Goal: Task Accomplishment & Management: Use online tool/utility

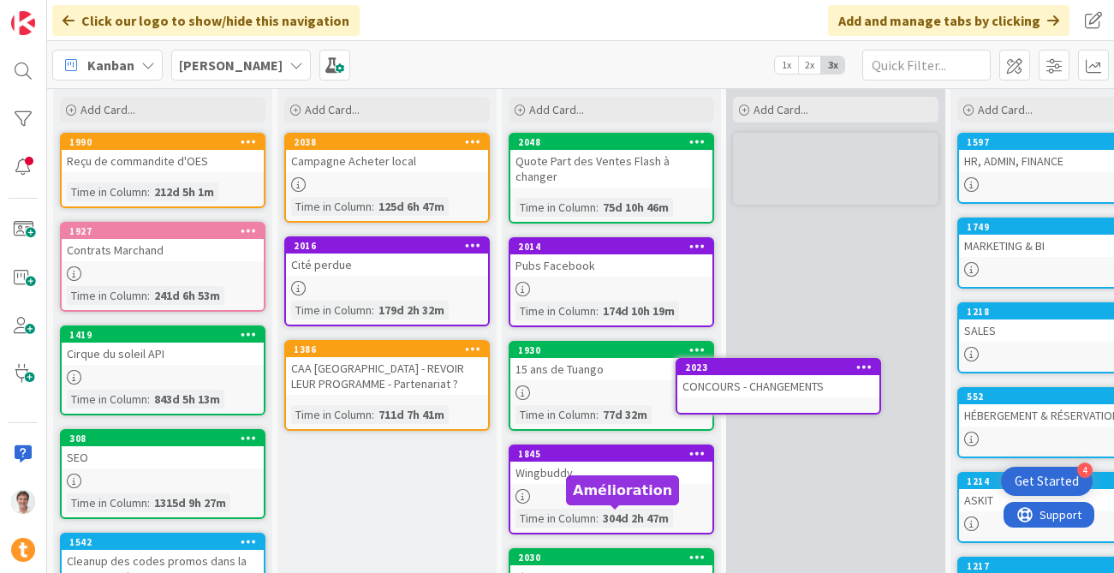
scroll to position [77, 0]
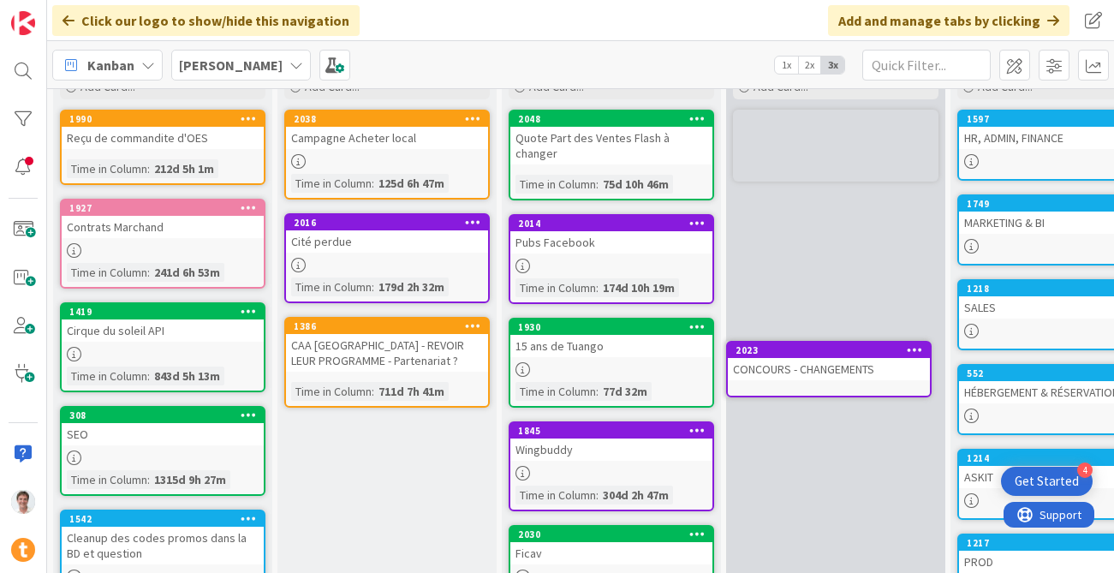
drag, startPoint x: 581, startPoint y: 434, endPoint x: 797, endPoint y: 346, distance: 233.9
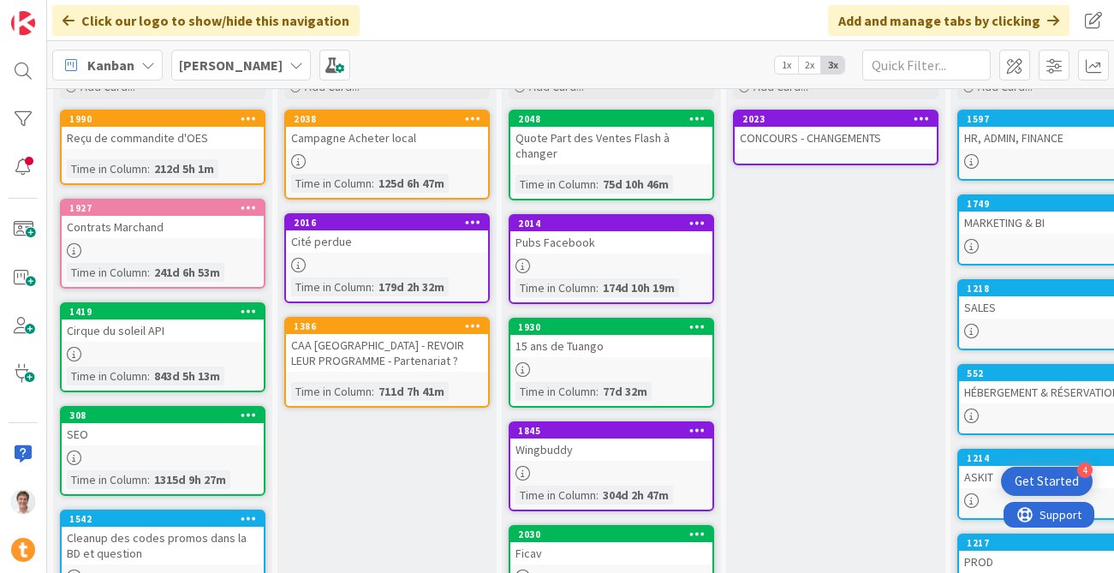
click at [600, 439] on div "Wingbuddy" at bounding box center [611, 450] width 202 height 22
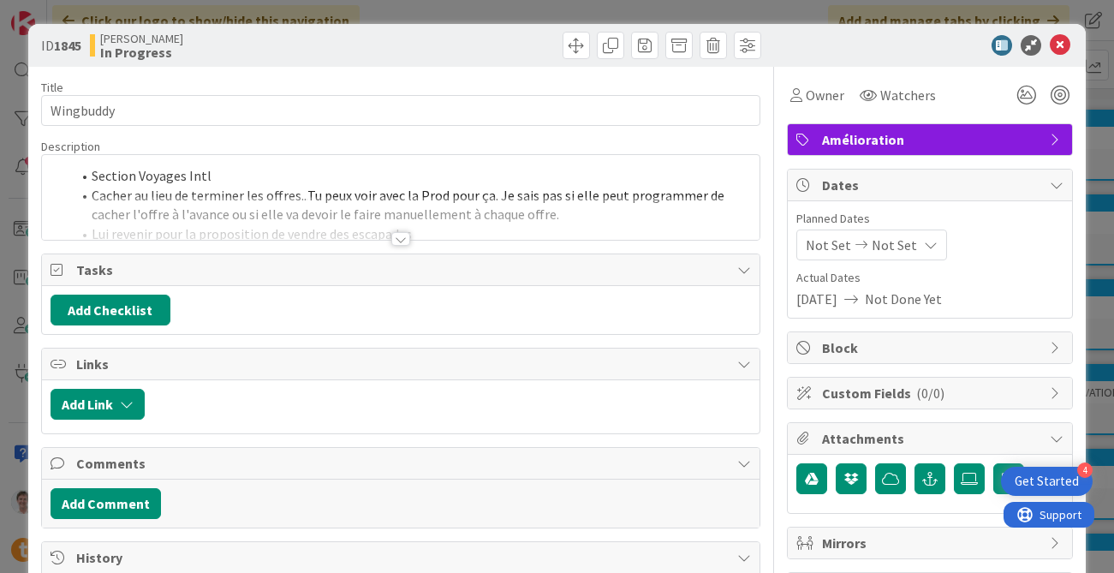
click at [407, 244] on div at bounding box center [400, 239] width 19 height 14
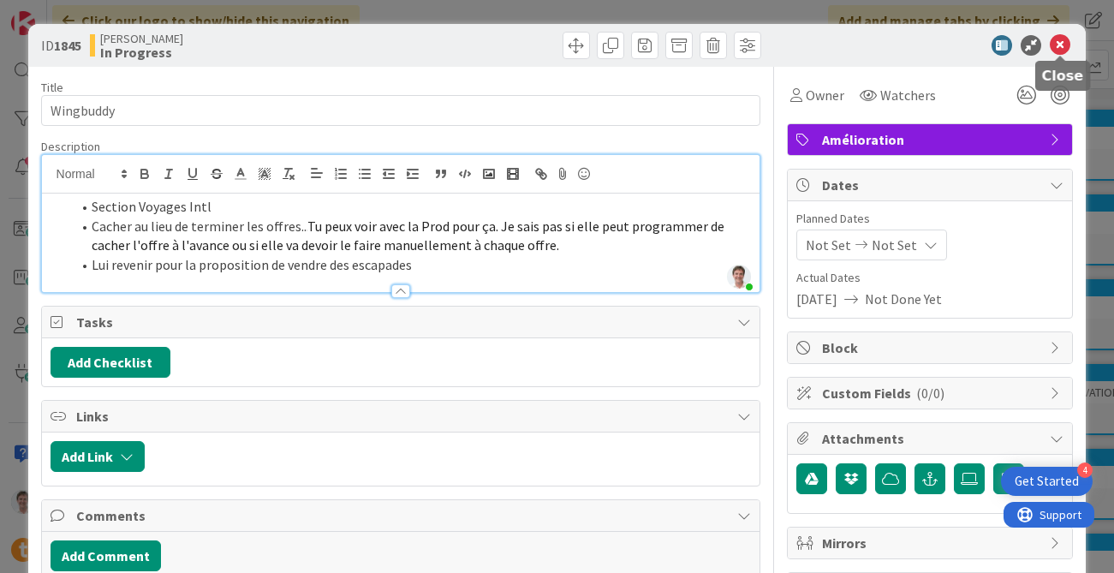
click at [910, 49] on icon at bounding box center [1060, 45] width 21 height 21
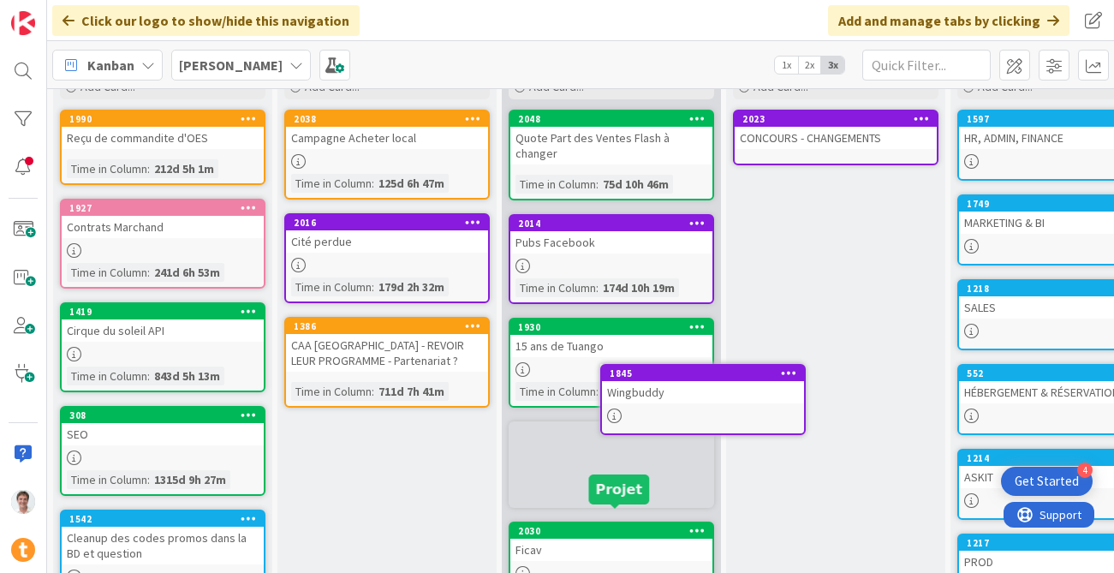
scroll to position [80, 0]
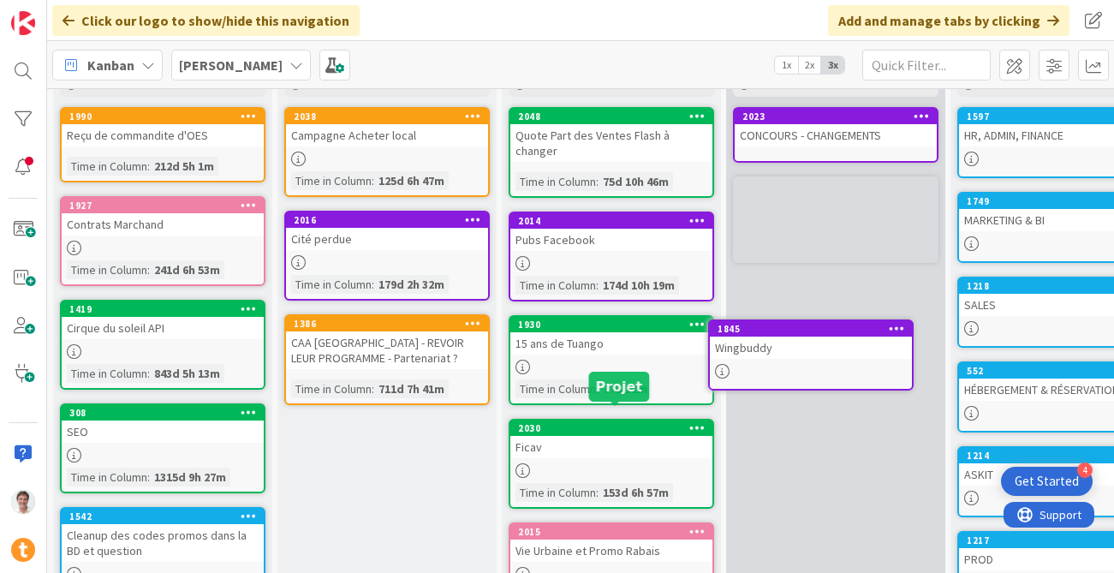
drag, startPoint x: 603, startPoint y: 412, endPoint x: 802, endPoint y: 325, distance: 216.7
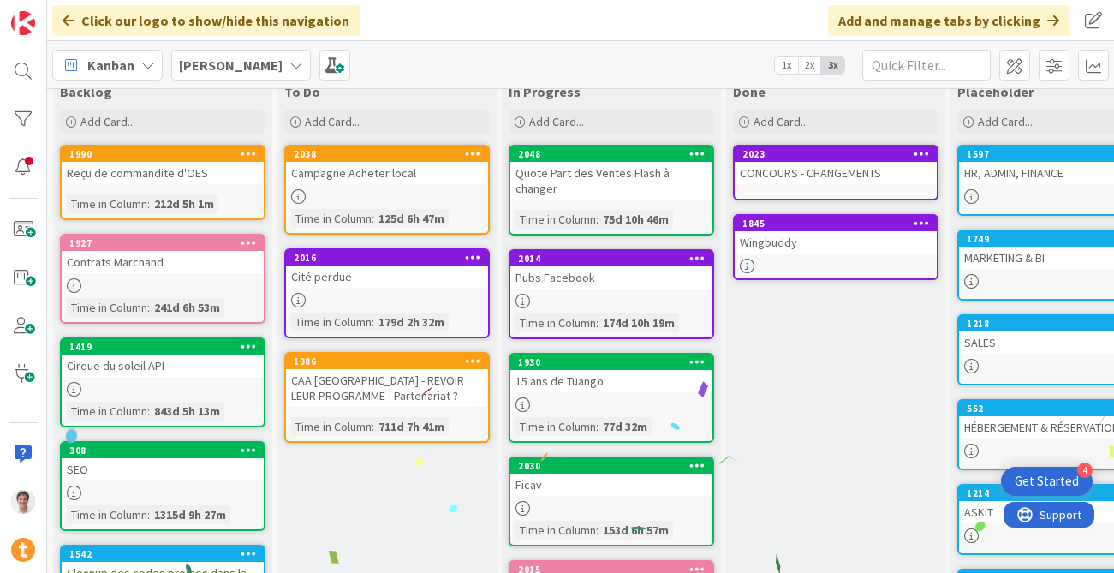
scroll to position [0, 0]
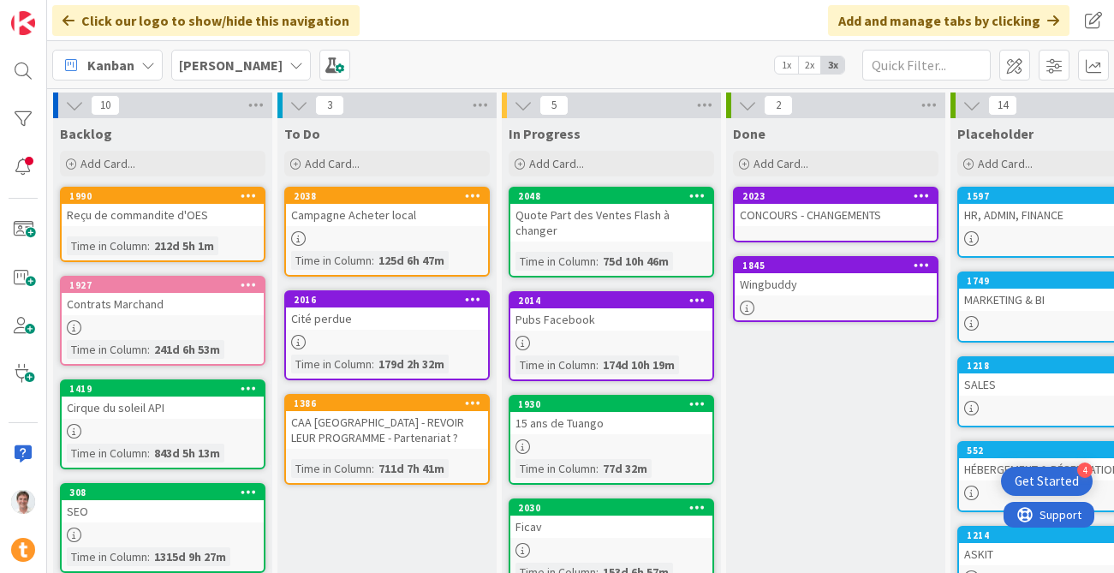
click at [586, 215] on div "Quote Part des Ventes Flash à changer" at bounding box center [611, 223] width 202 height 38
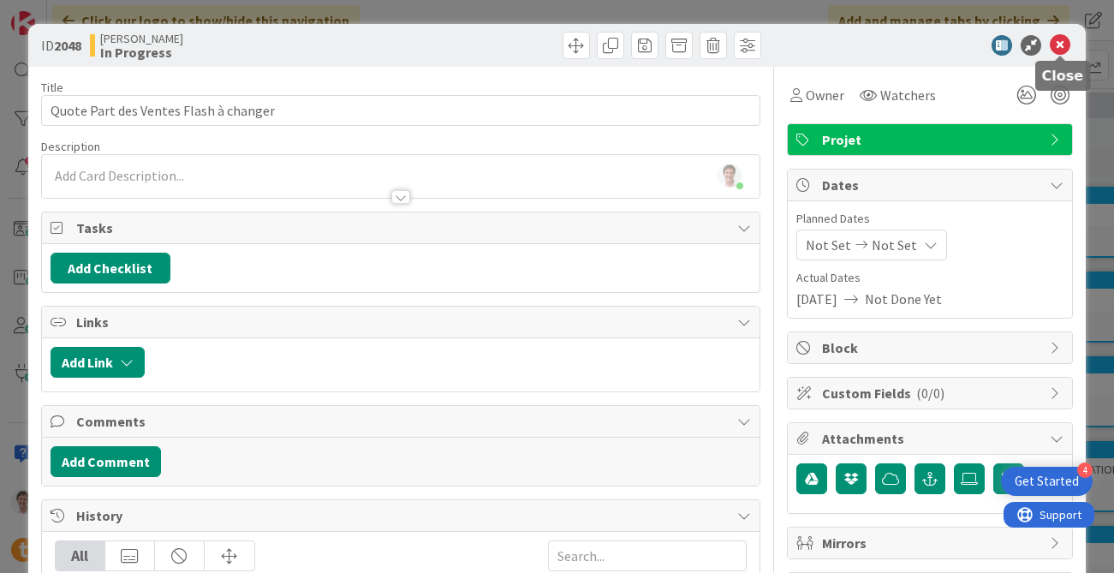
click at [910, 41] on icon at bounding box center [1060, 45] width 21 height 21
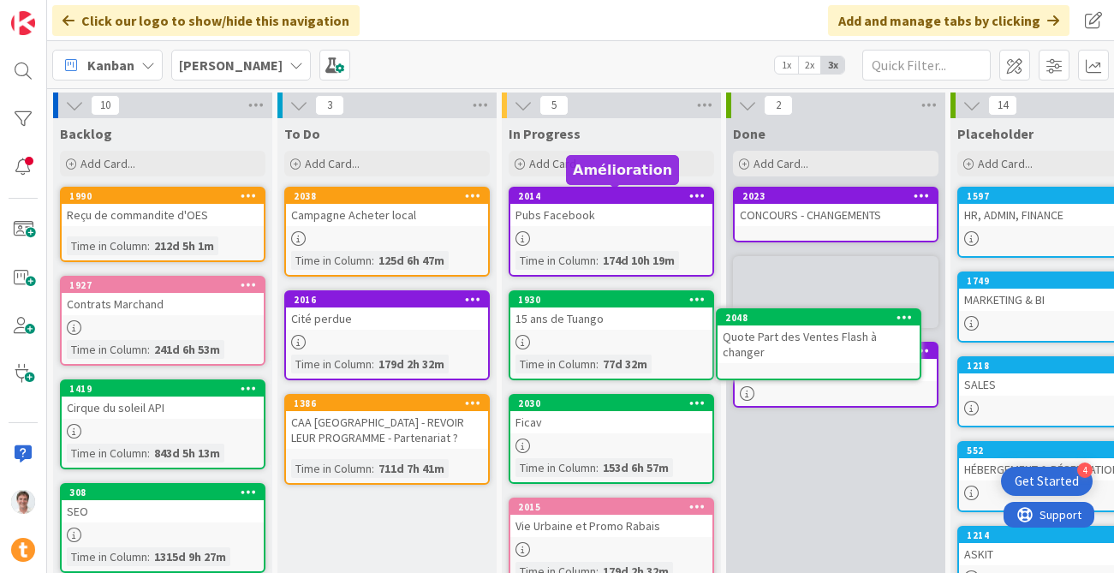
drag, startPoint x: 612, startPoint y: 195, endPoint x: 819, endPoint y: 318, distance: 240.0
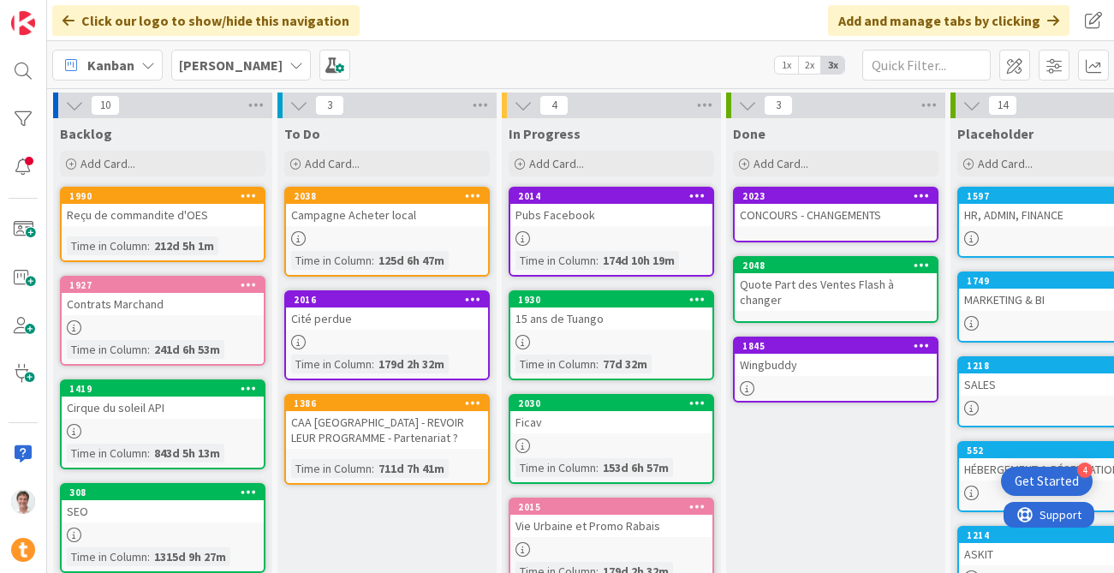
click at [556, 424] on div "Ficav" at bounding box center [611, 422] width 202 height 22
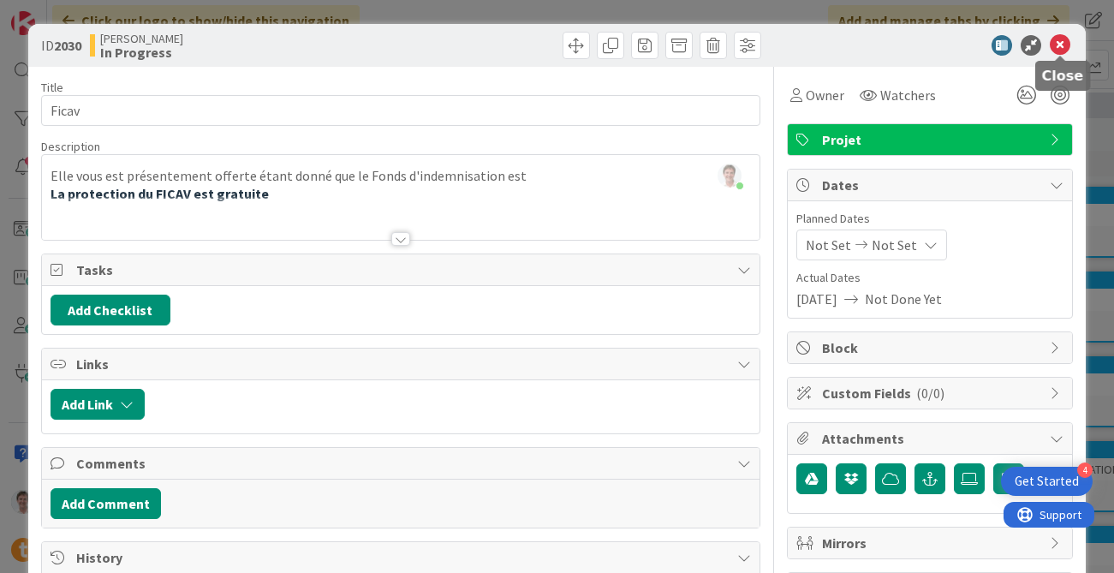
click at [910, 41] on icon at bounding box center [1060, 45] width 21 height 21
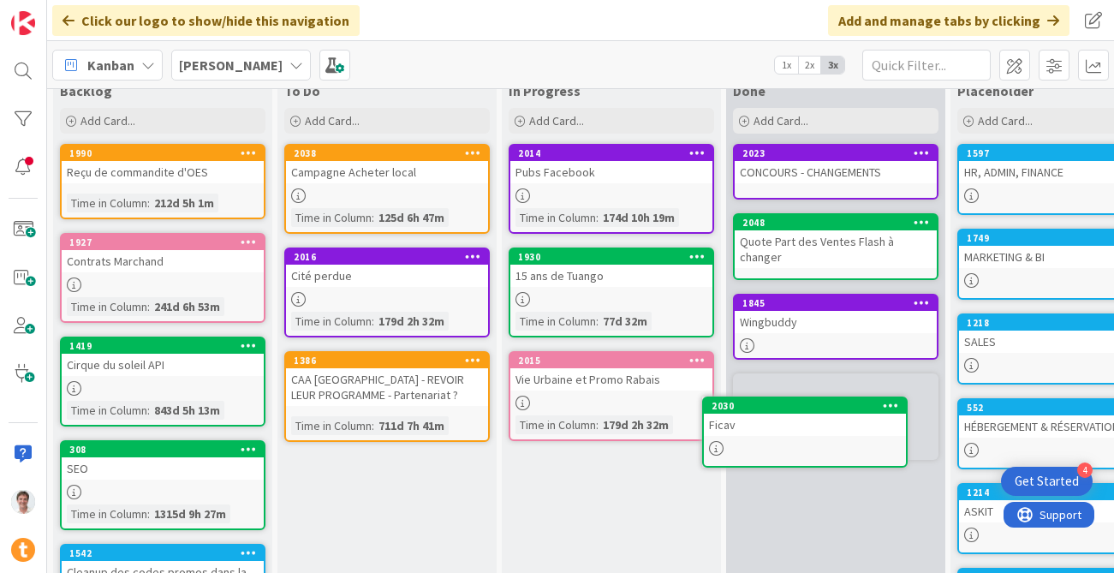
scroll to position [67, 0]
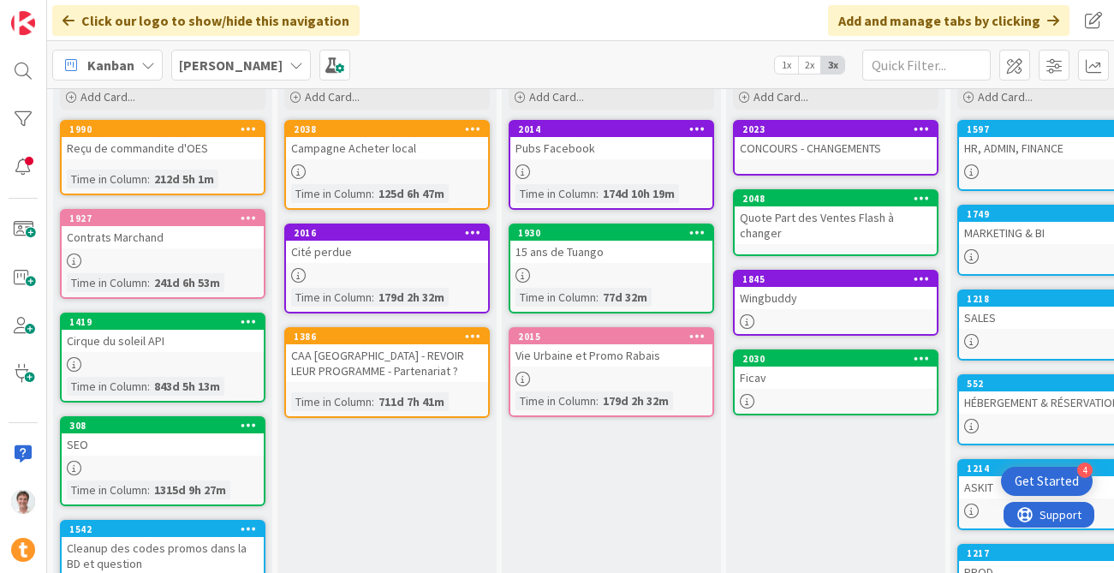
click at [589, 355] on div "Vie Urbaine et Promo Rabais" at bounding box center [611, 355] width 202 height 22
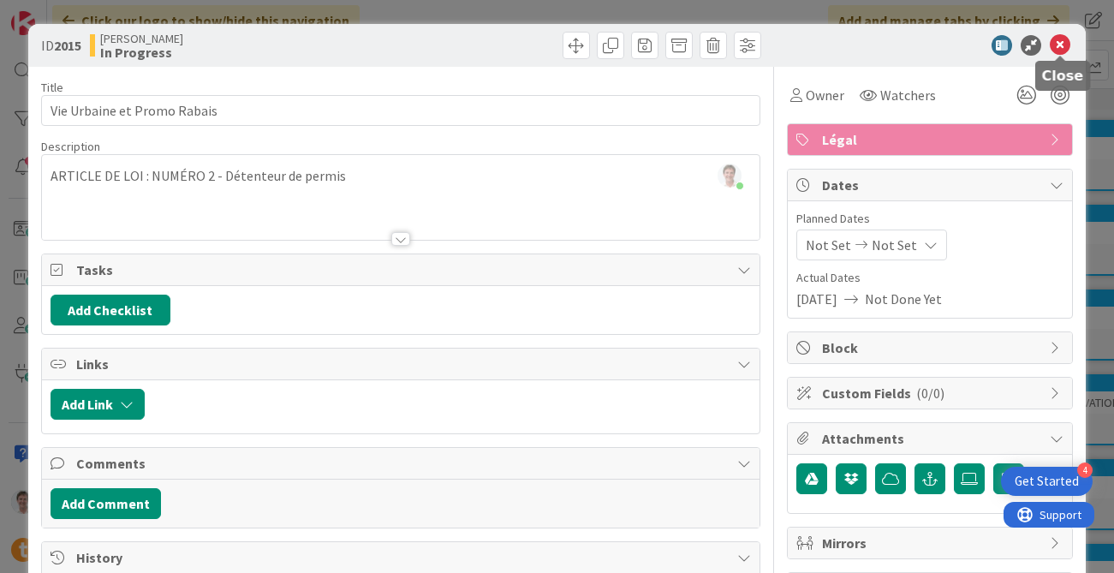
click at [910, 45] on icon at bounding box center [1060, 45] width 21 height 21
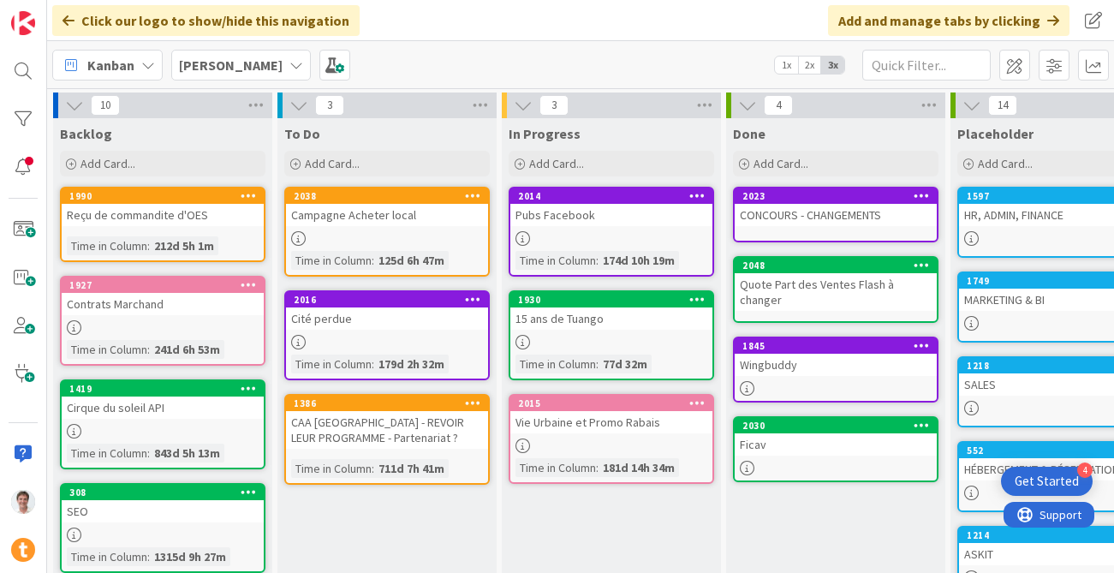
click at [124, 307] on div "Contrats Marchand" at bounding box center [163, 304] width 202 height 22
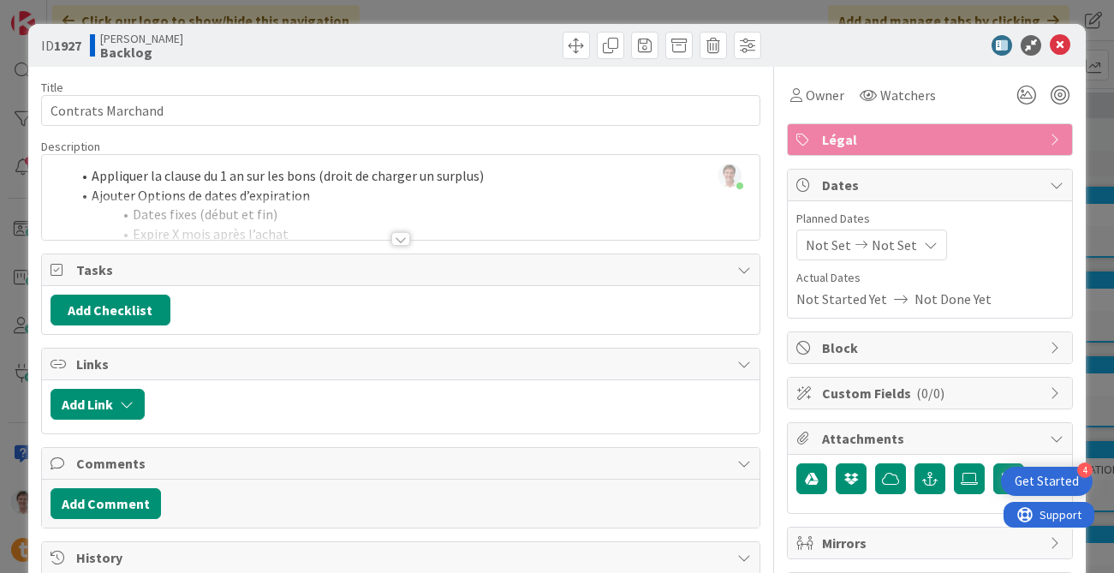
click at [404, 242] on div at bounding box center [400, 239] width 19 height 14
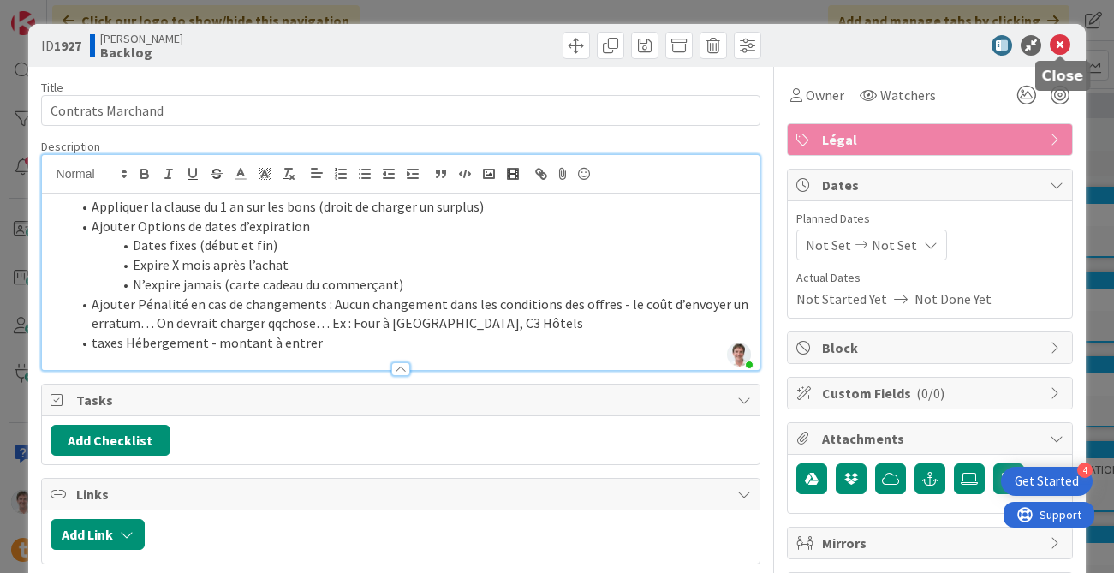
click at [910, 45] on icon at bounding box center [1060, 45] width 21 height 21
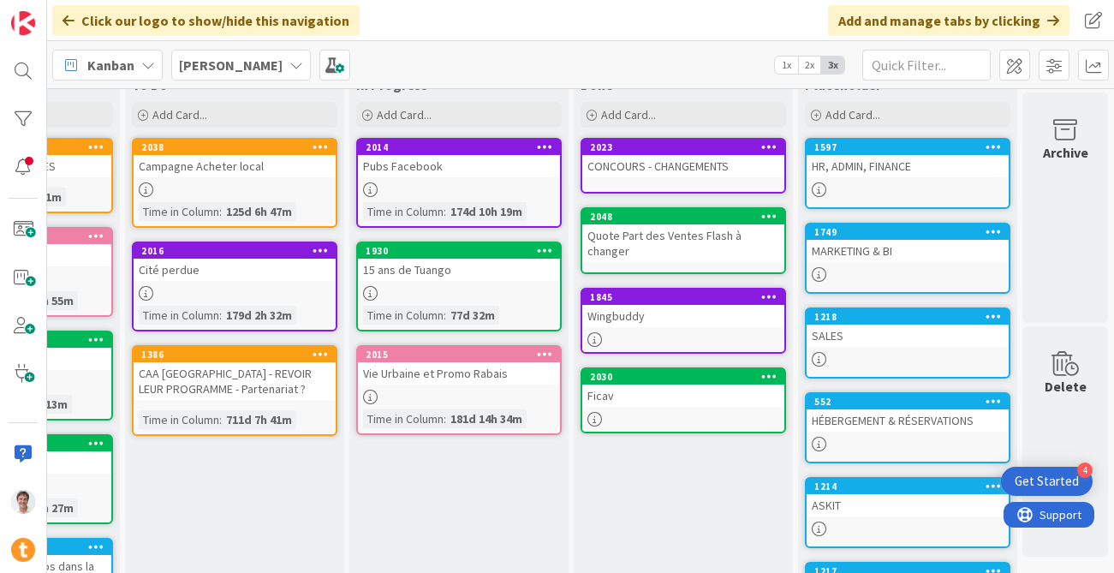
scroll to position [51, 152]
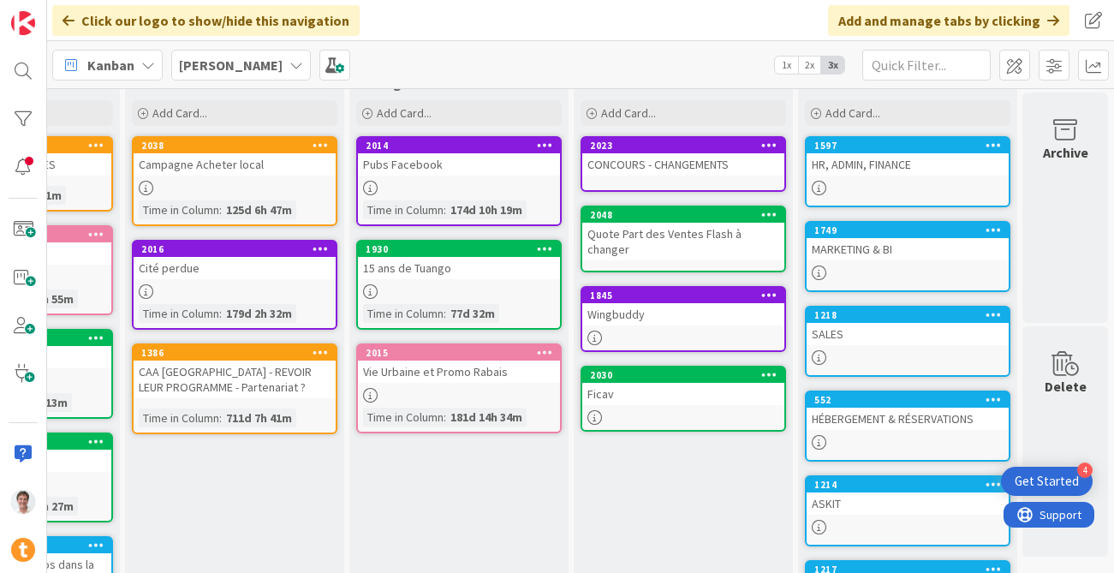
click at [432, 266] on div "15 ans de Tuango" at bounding box center [459, 268] width 202 height 22
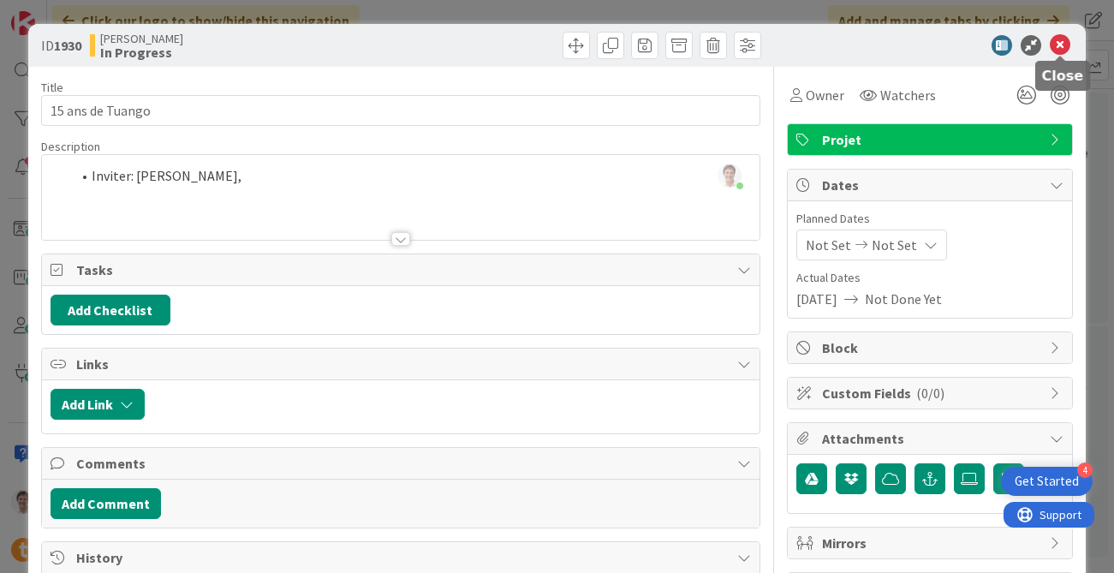
click at [910, 44] on icon at bounding box center [1060, 45] width 21 height 21
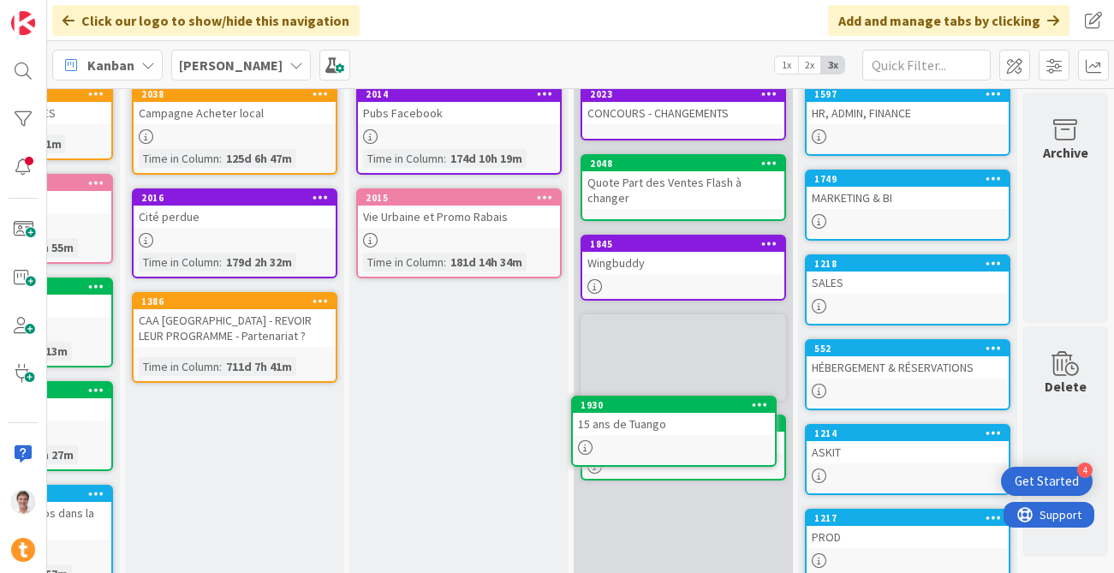
scroll to position [117, 152]
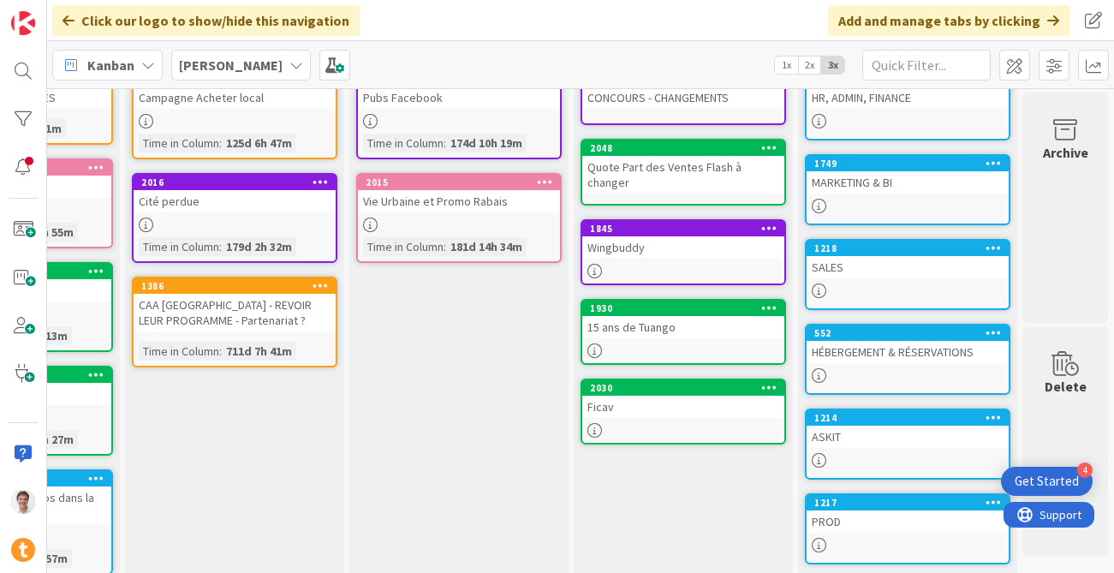
drag, startPoint x: 425, startPoint y: 257, endPoint x: 659, endPoint y: 338, distance: 247.6
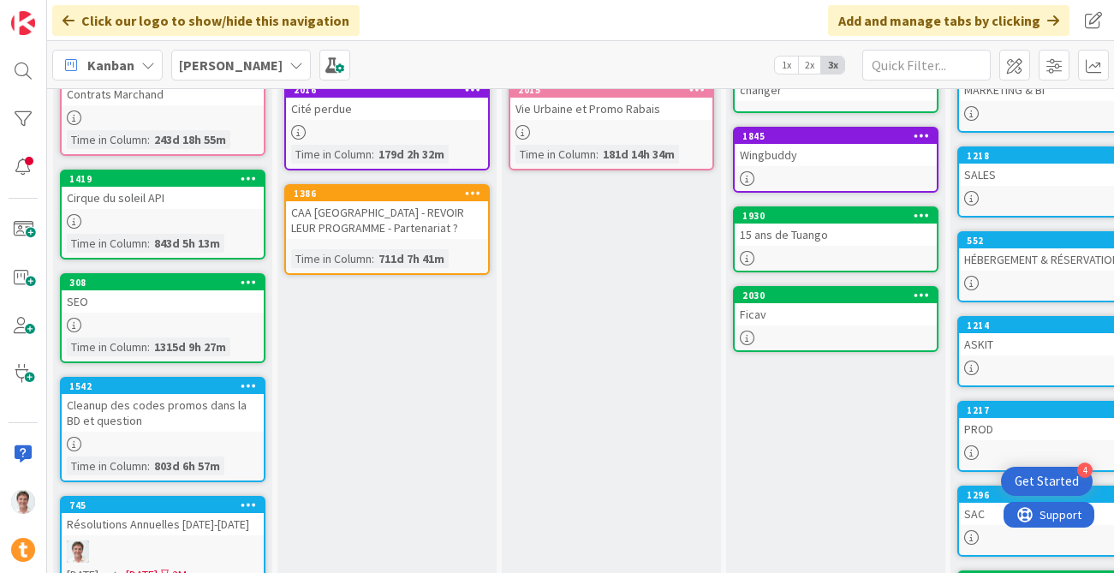
scroll to position [212, 0]
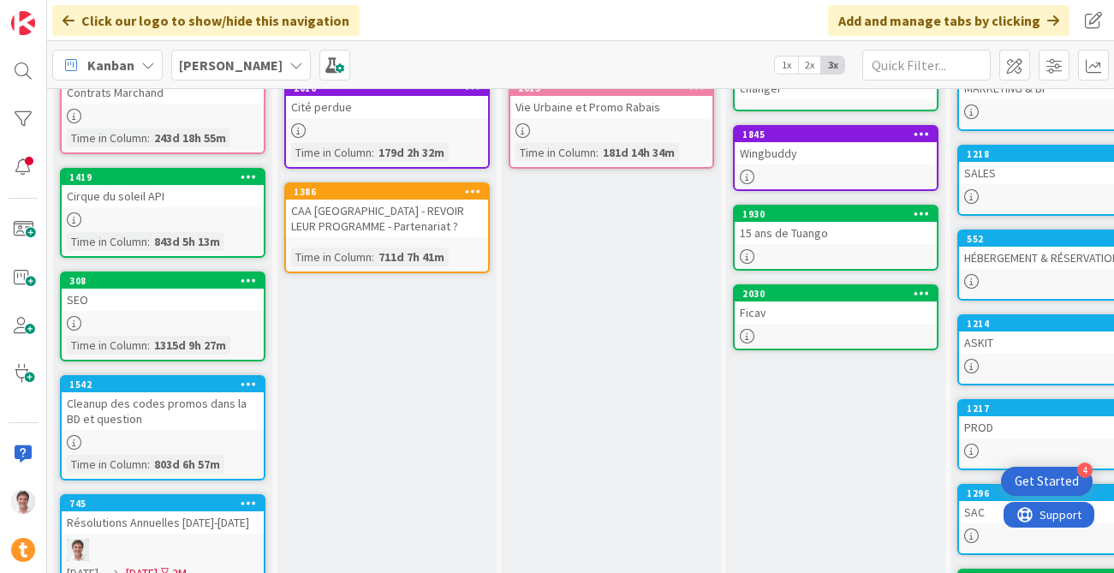
click at [163, 300] on div "SEO" at bounding box center [163, 300] width 202 height 22
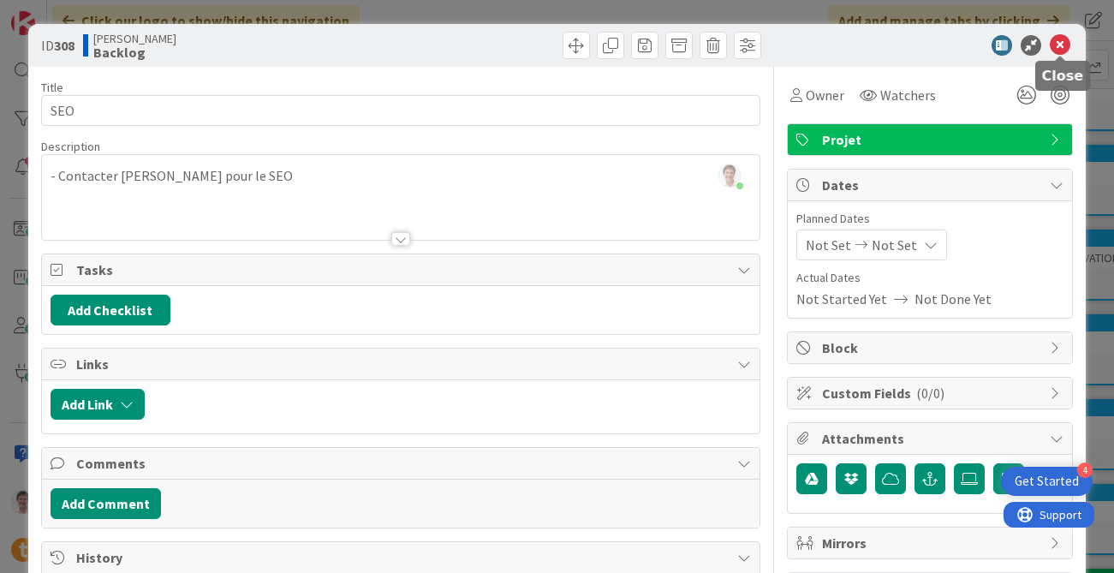
click at [910, 45] on icon at bounding box center [1060, 45] width 21 height 21
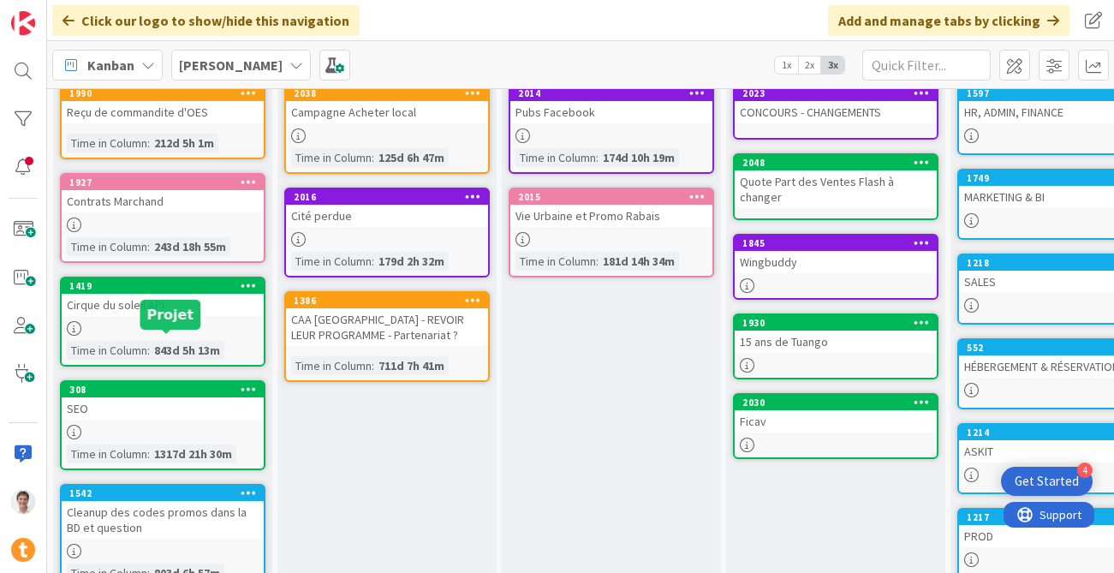
scroll to position [80, 0]
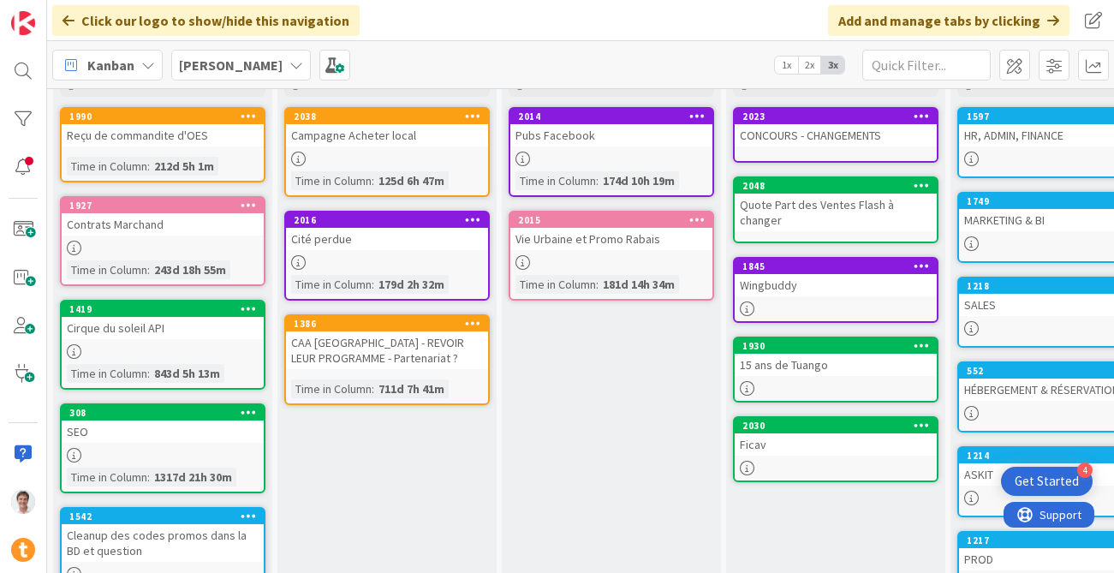
click at [250, 407] on icon at bounding box center [249, 412] width 16 height 12
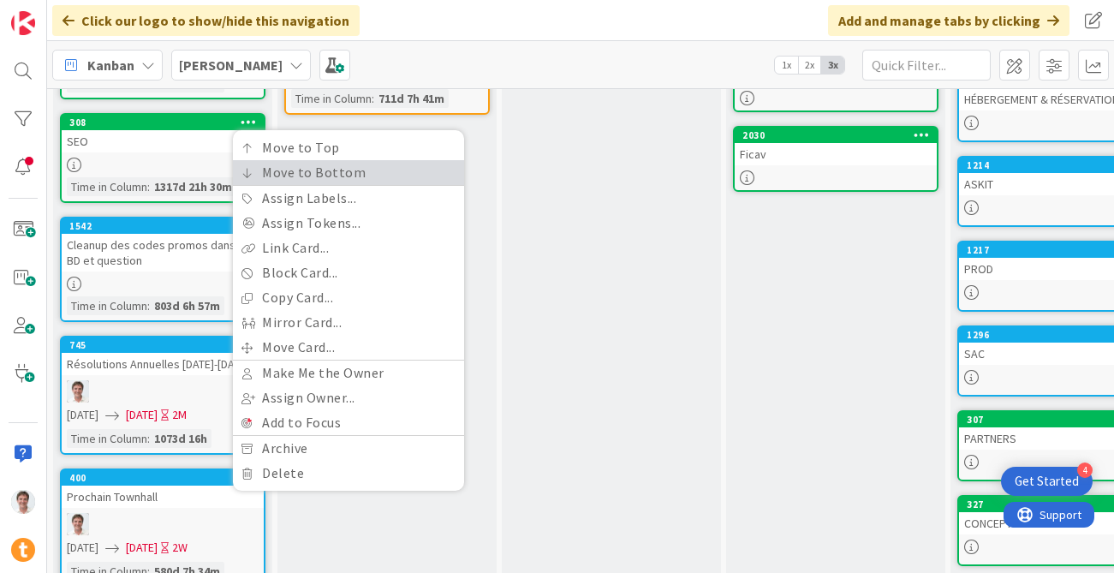
scroll to position [373, 0]
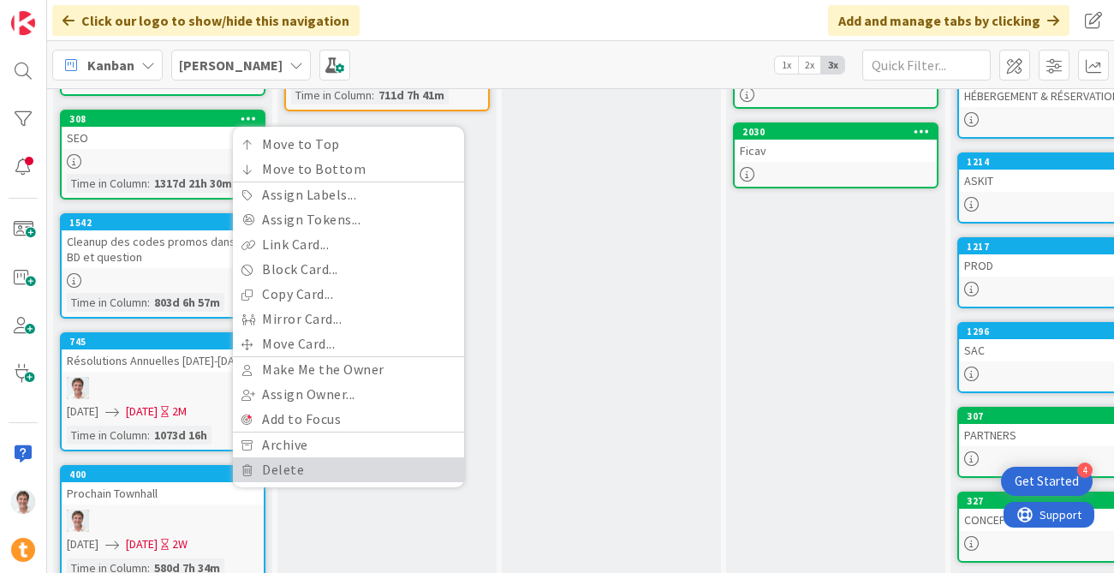
click at [303, 478] on link "Delete" at bounding box center [348, 469] width 231 height 25
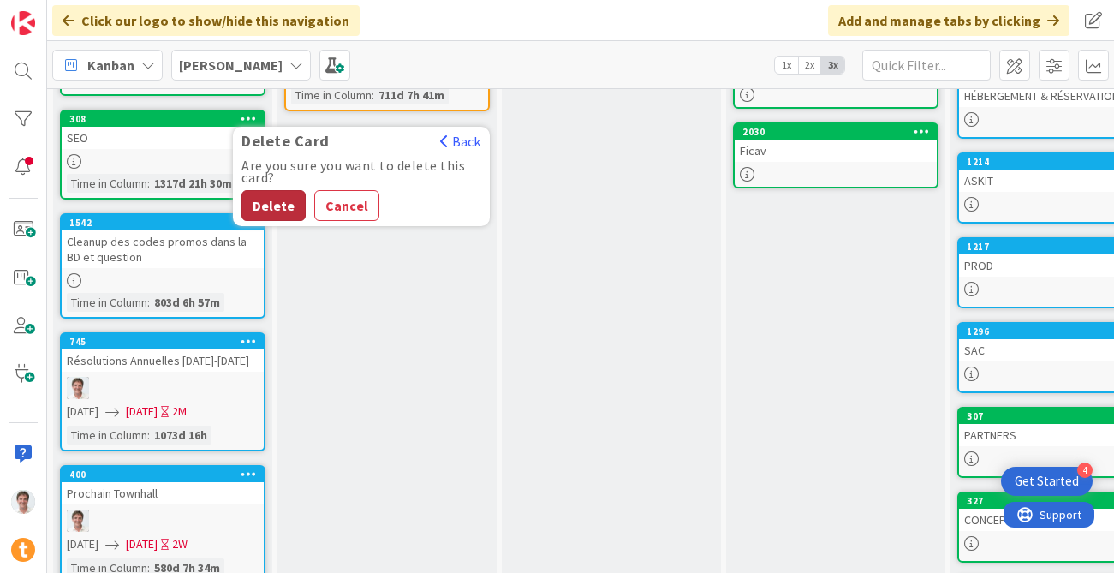
click at [289, 201] on button "Delete" at bounding box center [274, 205] width 64 height 31
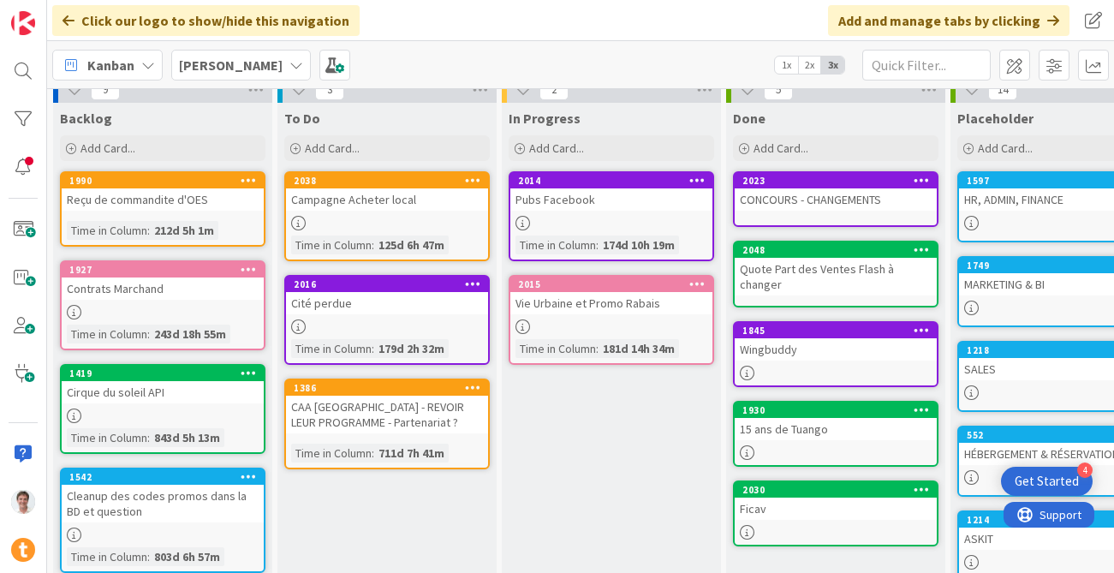
scroll to position [0, 0]
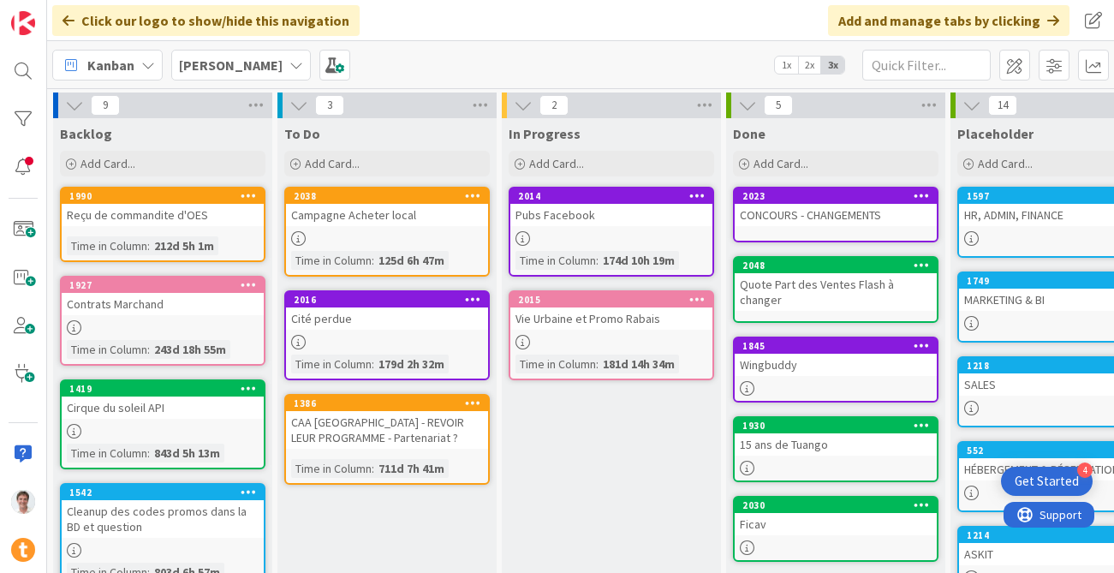
click at [174, 217] on div "Reçu de commandite d'OES" at bounding box center [163, 215] width 202 height 22
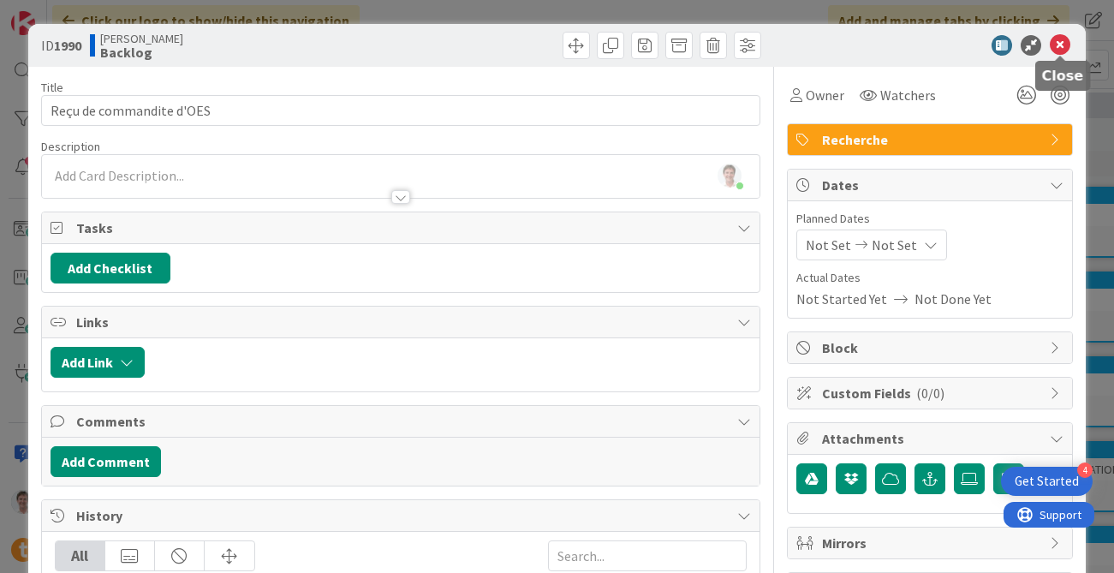
click at [910, 41] on icon at bounding box center [1060, 45] width 21 height 21
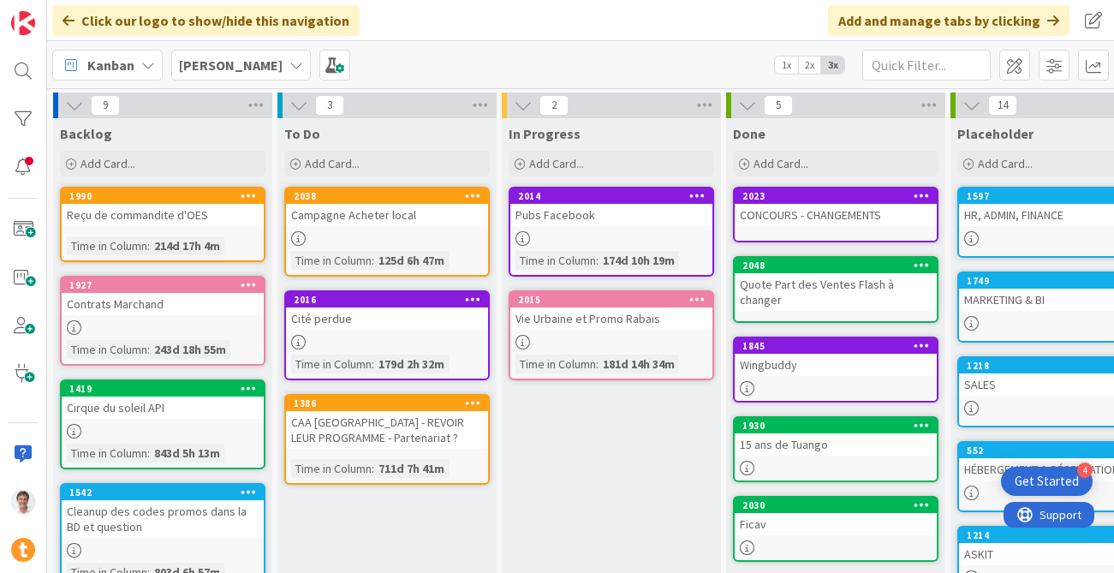
click at [379, 216] on div "Campagne Acheter local" at bounding box center [387, 215] width 202 height 22
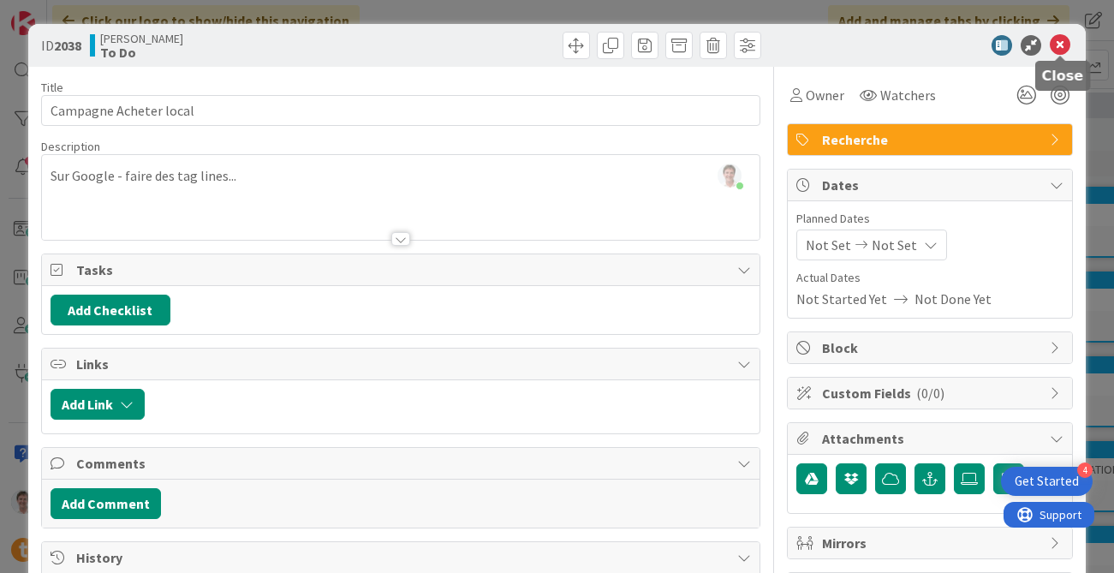
click at [910, 47] on icon at bounding box center [1060, 45] width 21 height 21
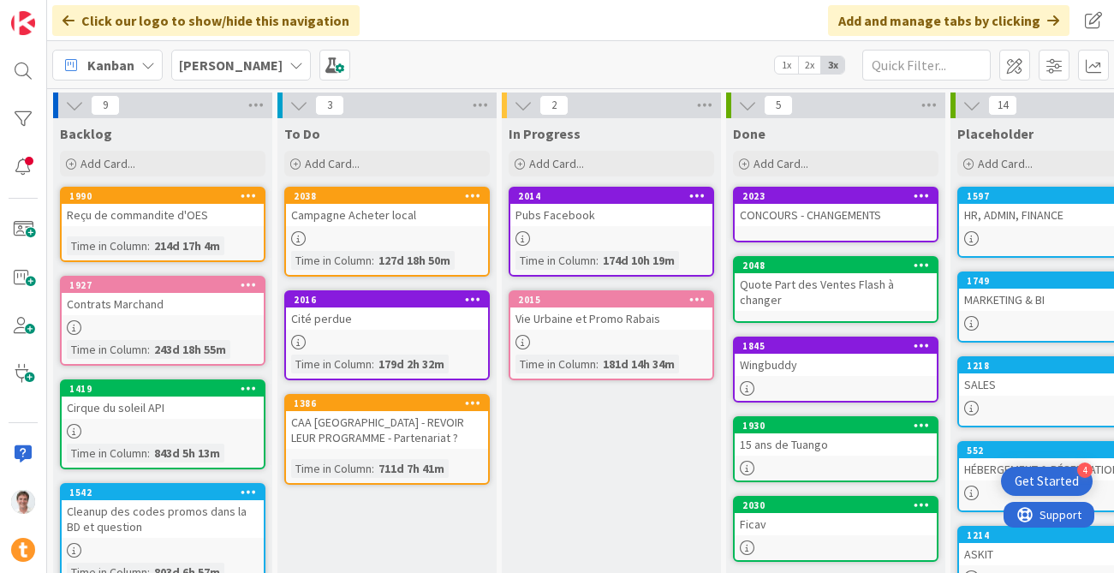
click at [379, 320] on div "Cité perdue" at bounding box center [387, 318] width 202 height 22
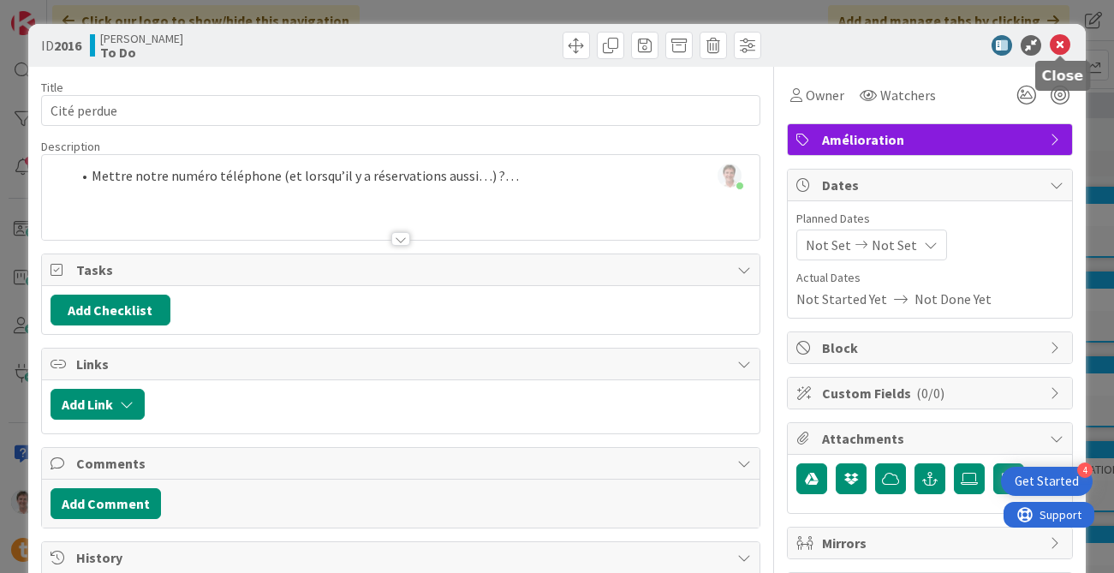
click at [910, 48] on icon at bounding box center [1060, 45] width 21 height 21
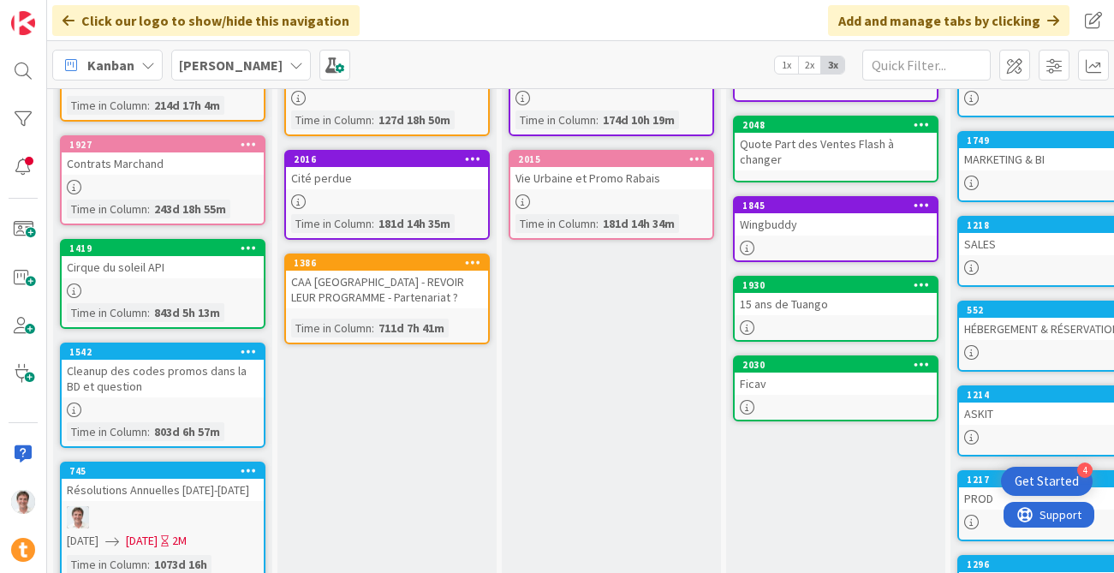
scroll to position [135, 0]
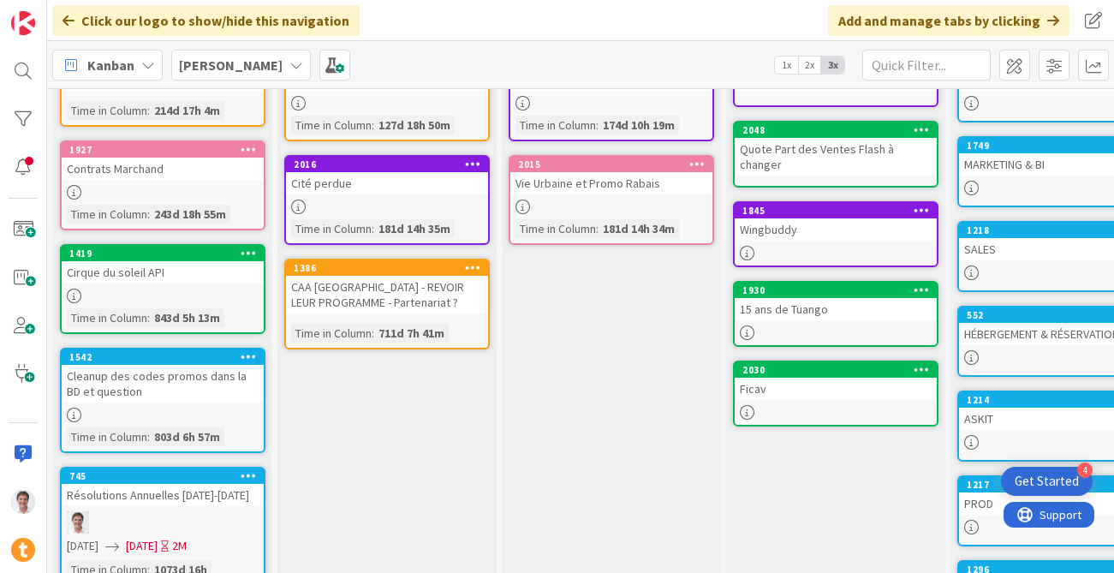
click at [177, 378] on div "Cleanup des codes promos dans la BD et question" at bounding box center [163, 384] width 202 height 38
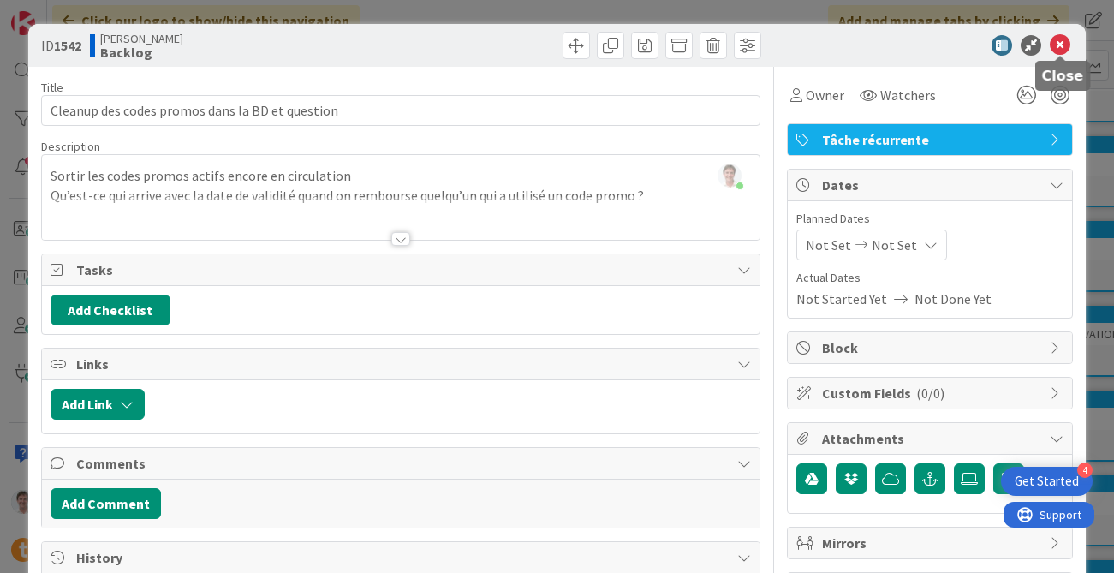
click at [910, 47] on icon at bounding box center [1060, 45] width 21 height 21
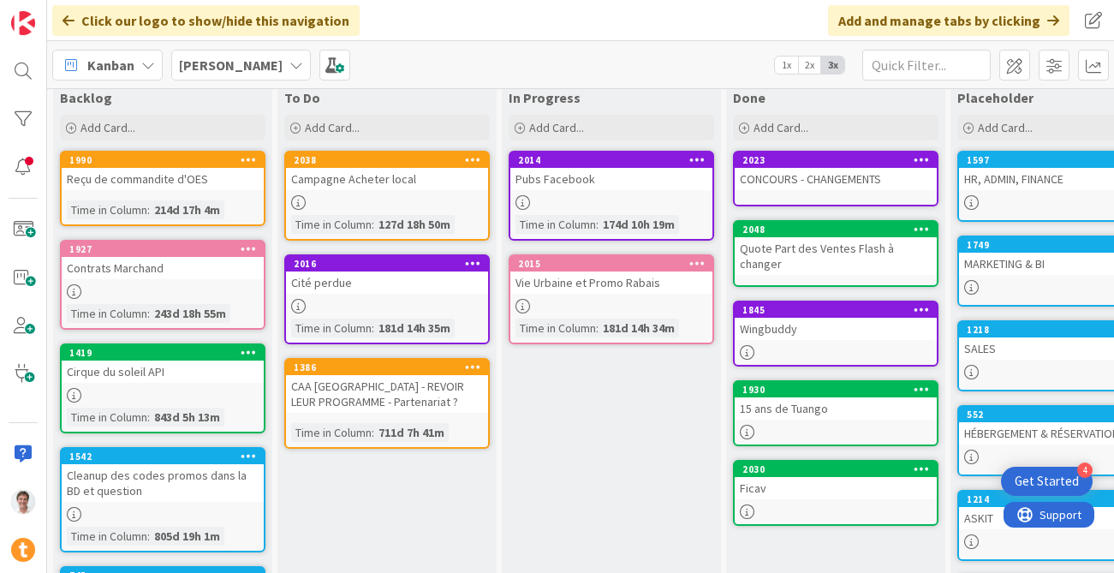
scroll to position [33, 0]
